Goal: Task Accomplishment & Management: Manage account settings

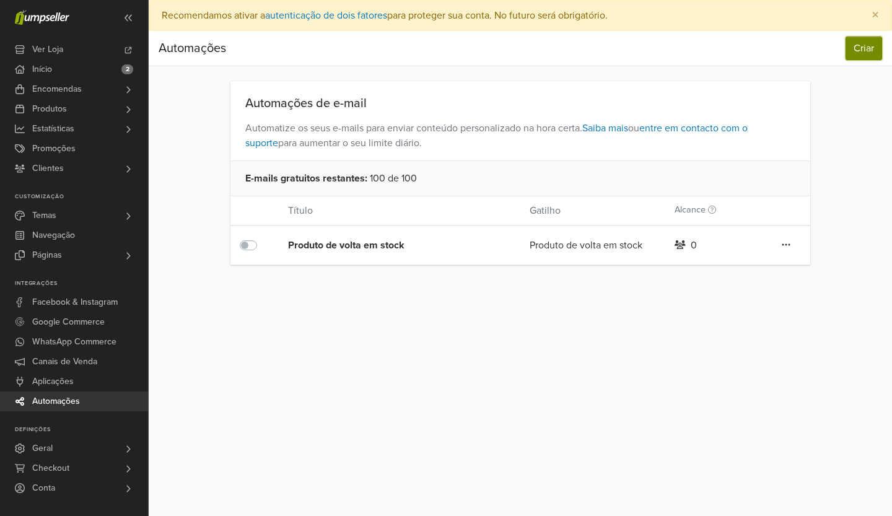
click at [869, 53] on button "Criar" at bounding box center [864, 49] width 37 height 24
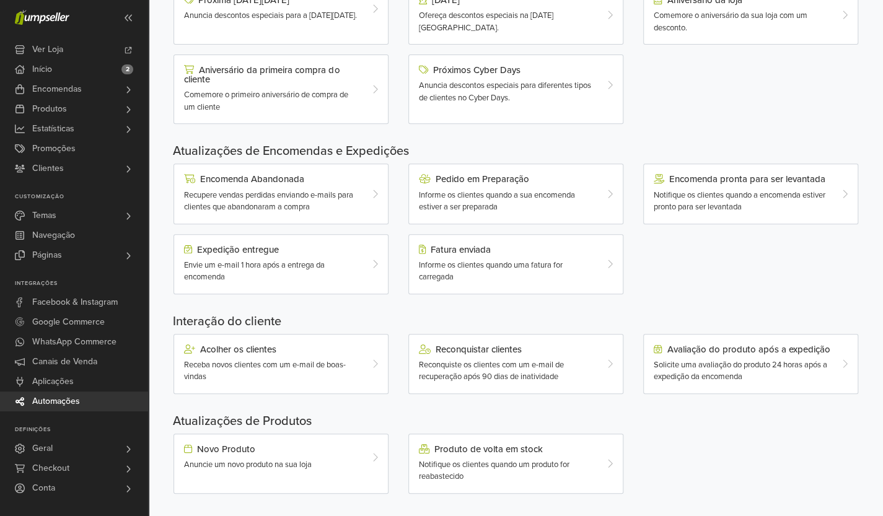
scroll to position [264, 0]
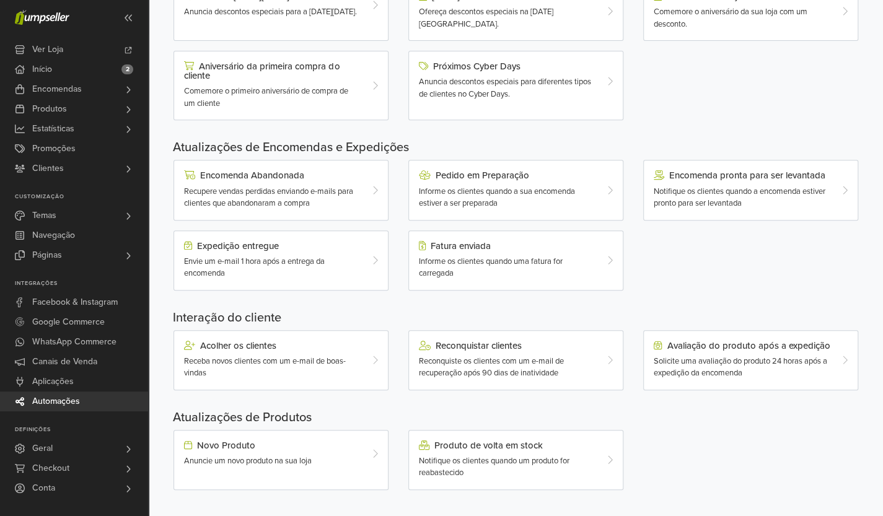
click at [759, 181] on div "Encomenda pronta para ser levantada Notifique os clientes quando a encomenda es…" at bounding box center [742, 189] width 195 height 39
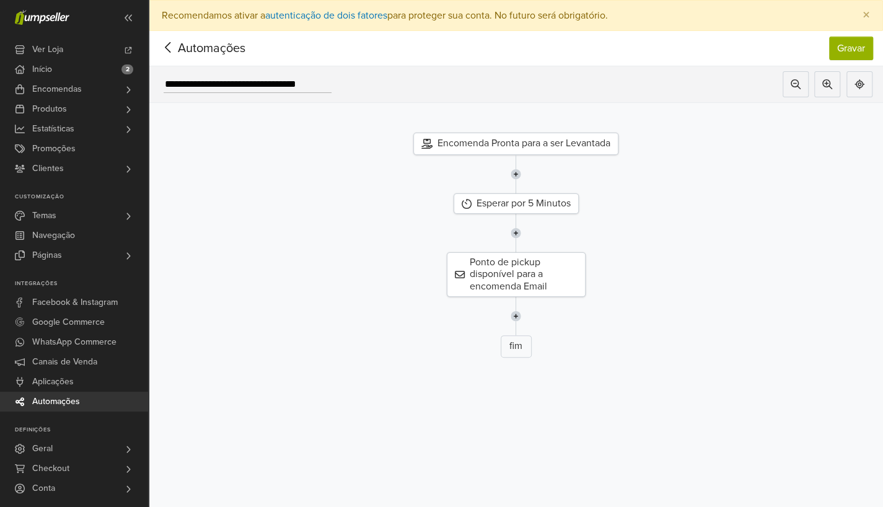
click at [555, 203] on div "Esperar por 5 Minutos" at bounding box center [516, 203] width 125 height 20
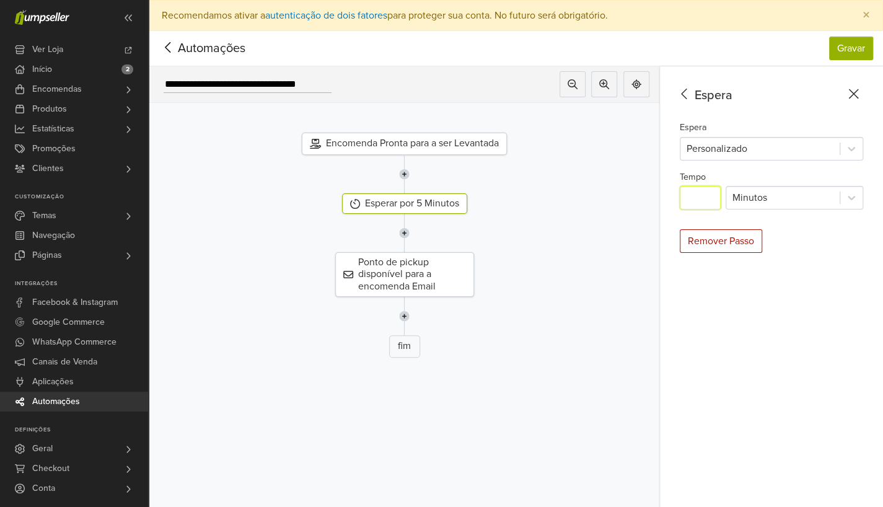
click at [695, 194] on input "*" at bounding box center [700, 198] width 41 height 24
click at [173, 50] on icon at bounding box center [168, 47] width 19 height 15
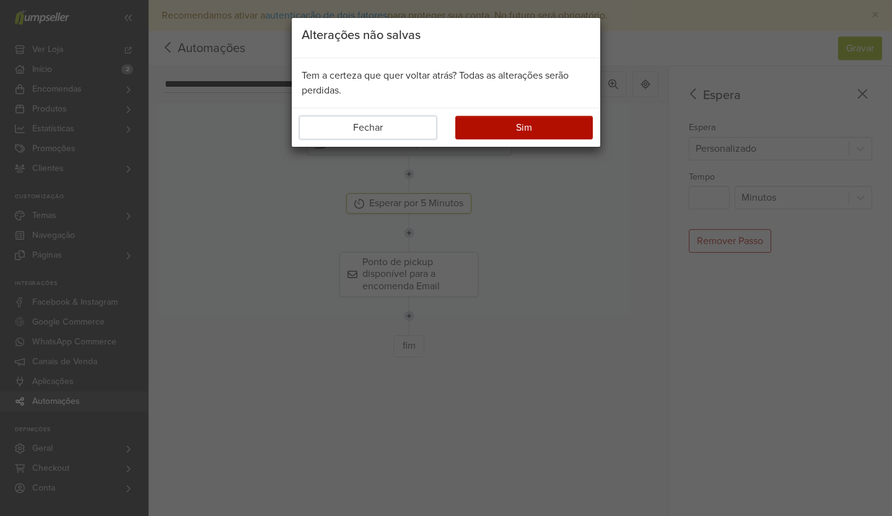
click at [403, 128] on button "Fechar" at bounding box center [368, 128] width 138 height 24
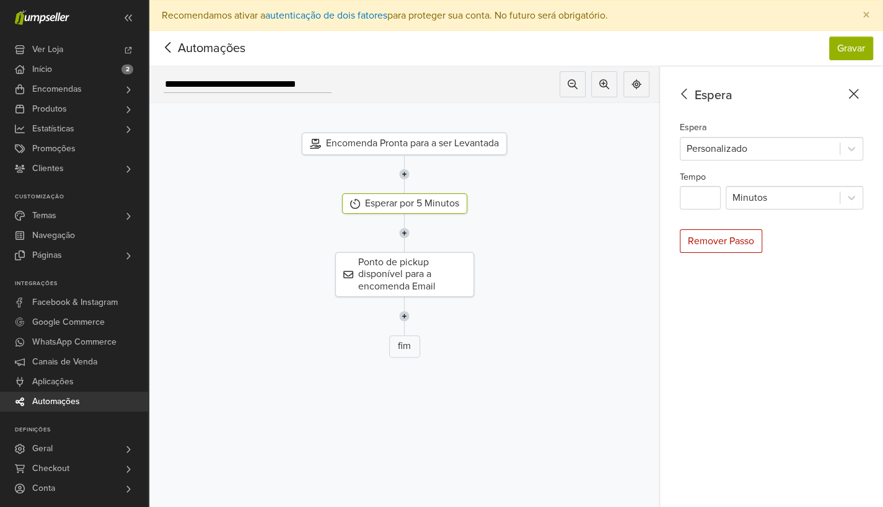
click at [162, 48] on icon at bounding box center [168, 47] width 19 height 15
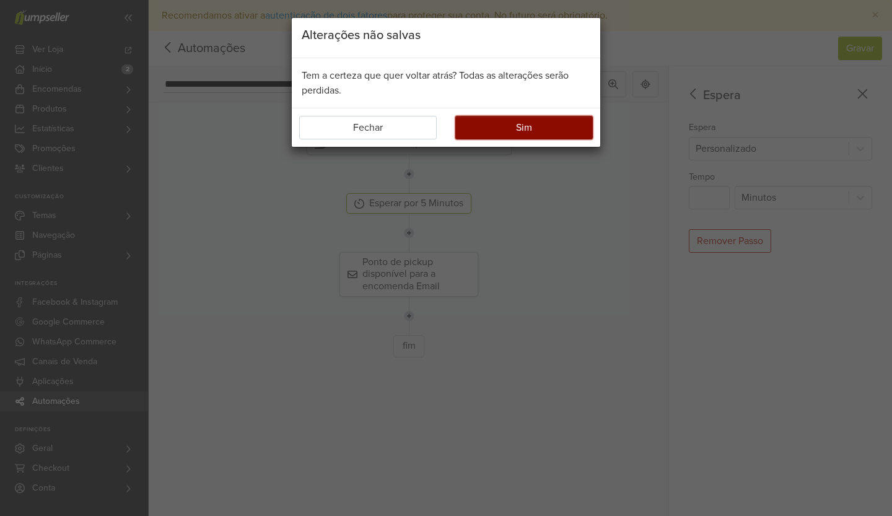
click at [541, 137] on button "Sim" at bounding box center [525, 128] width 138 height 24
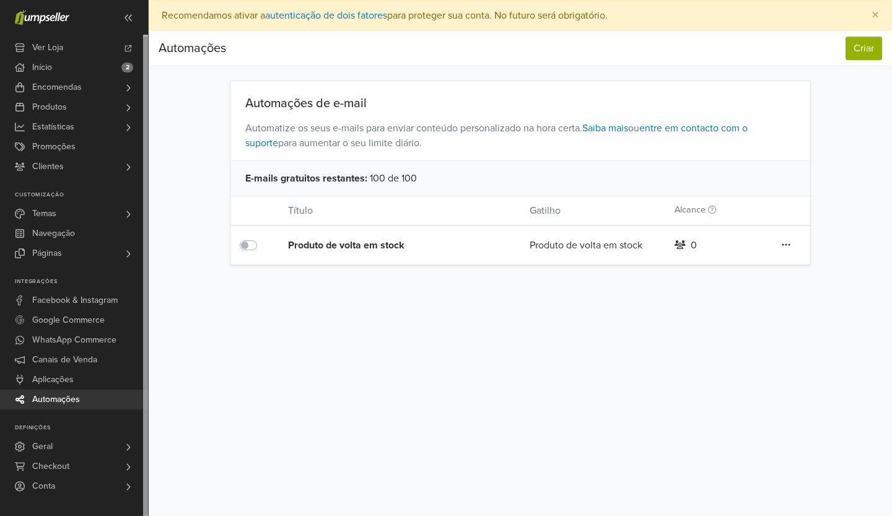
click at [77, 437] on link "Geral" at bounding box center [74, 447] width 148 height 20
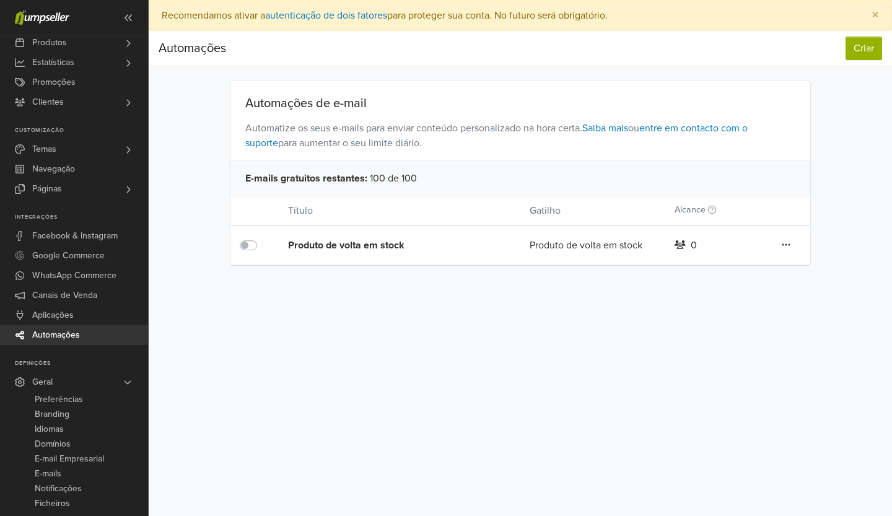
click at [79, 416] on link "Branding" at bounding box center [74, 414] width 148 height 15
